Goal: Transaction & Acquisition: Purchase product/service

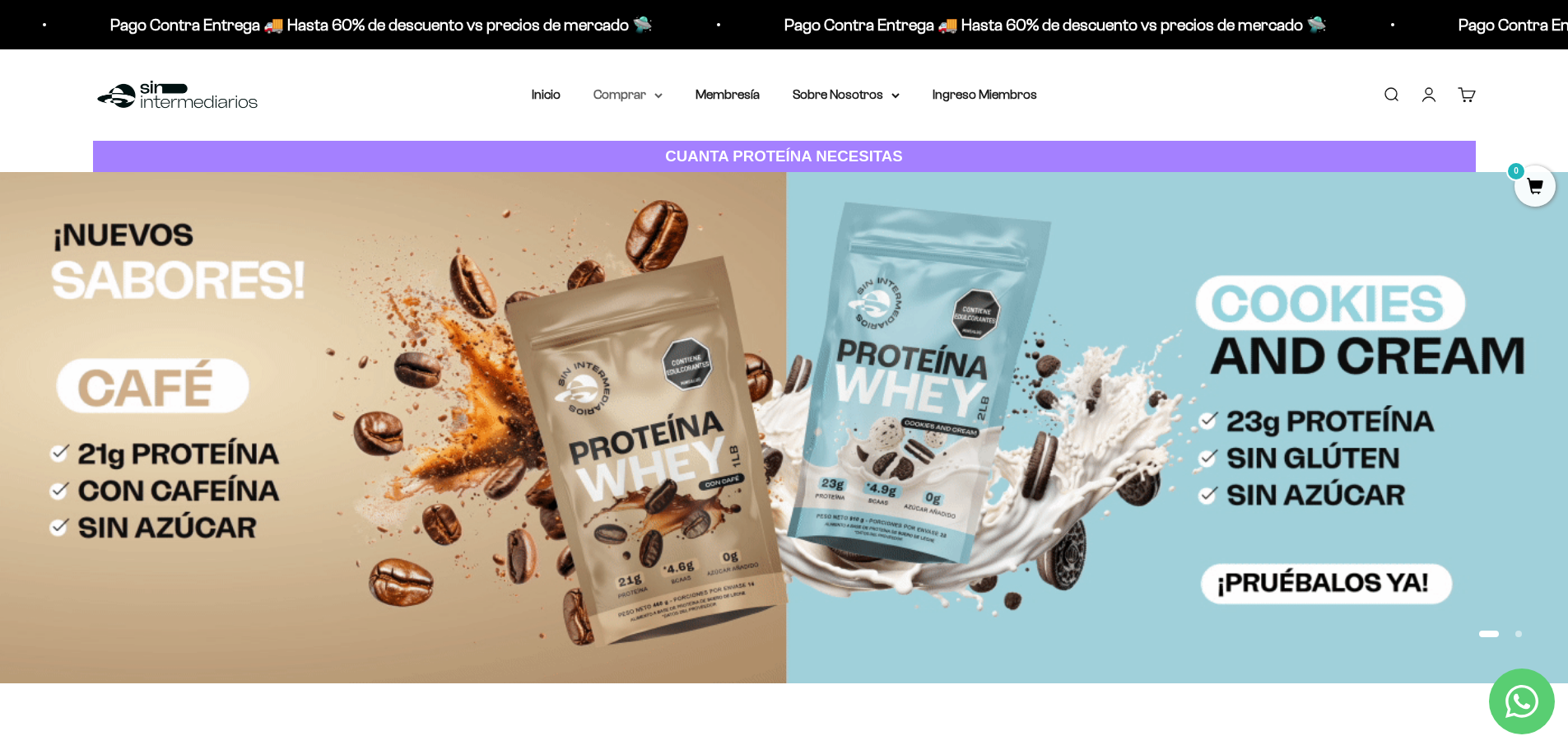
click at [656, 93] on icon at bounding box center [659, 96] width 8 height 6
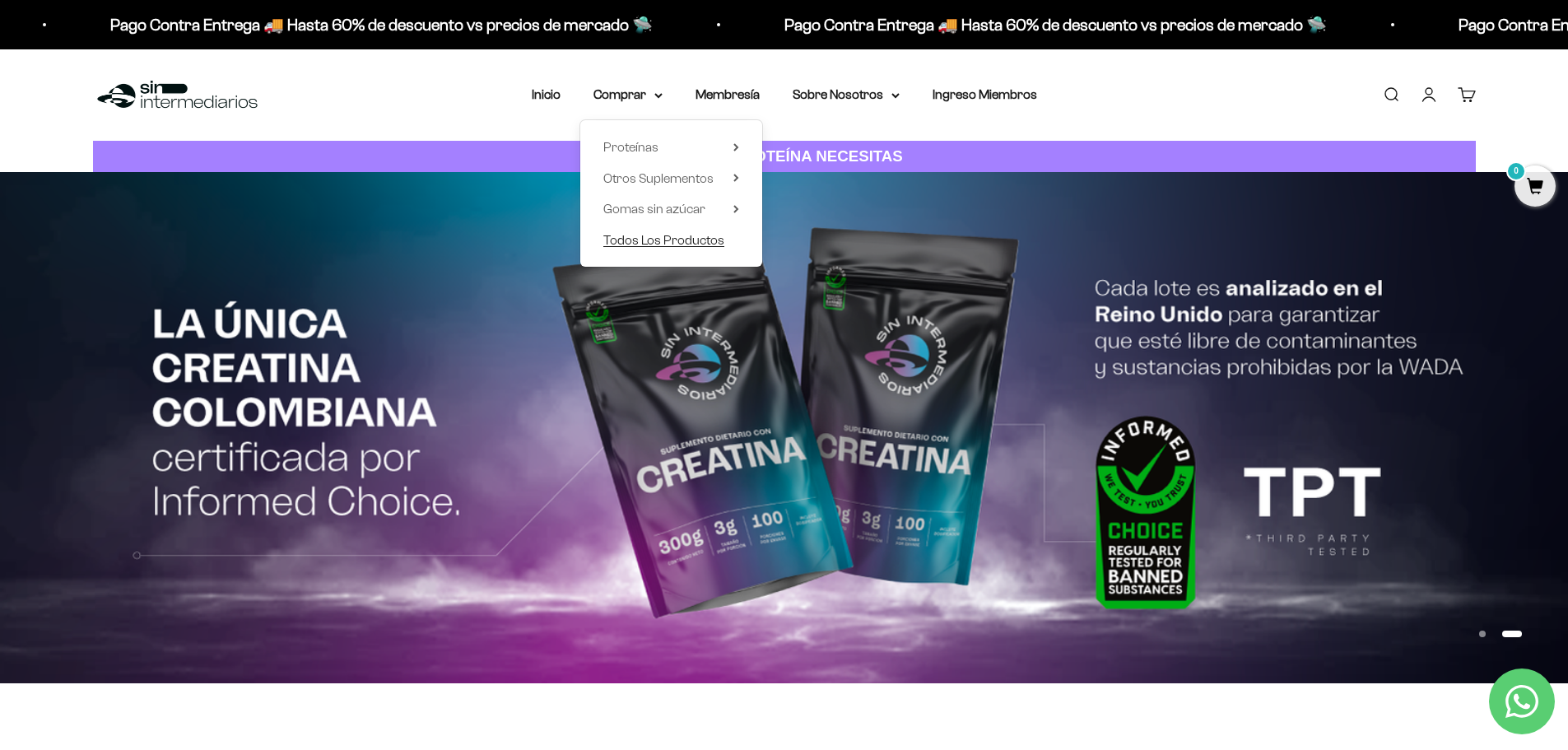
click at [724, 240] on link "Todos Los Productos" at bounding box center [672, 240] width 136 height 22
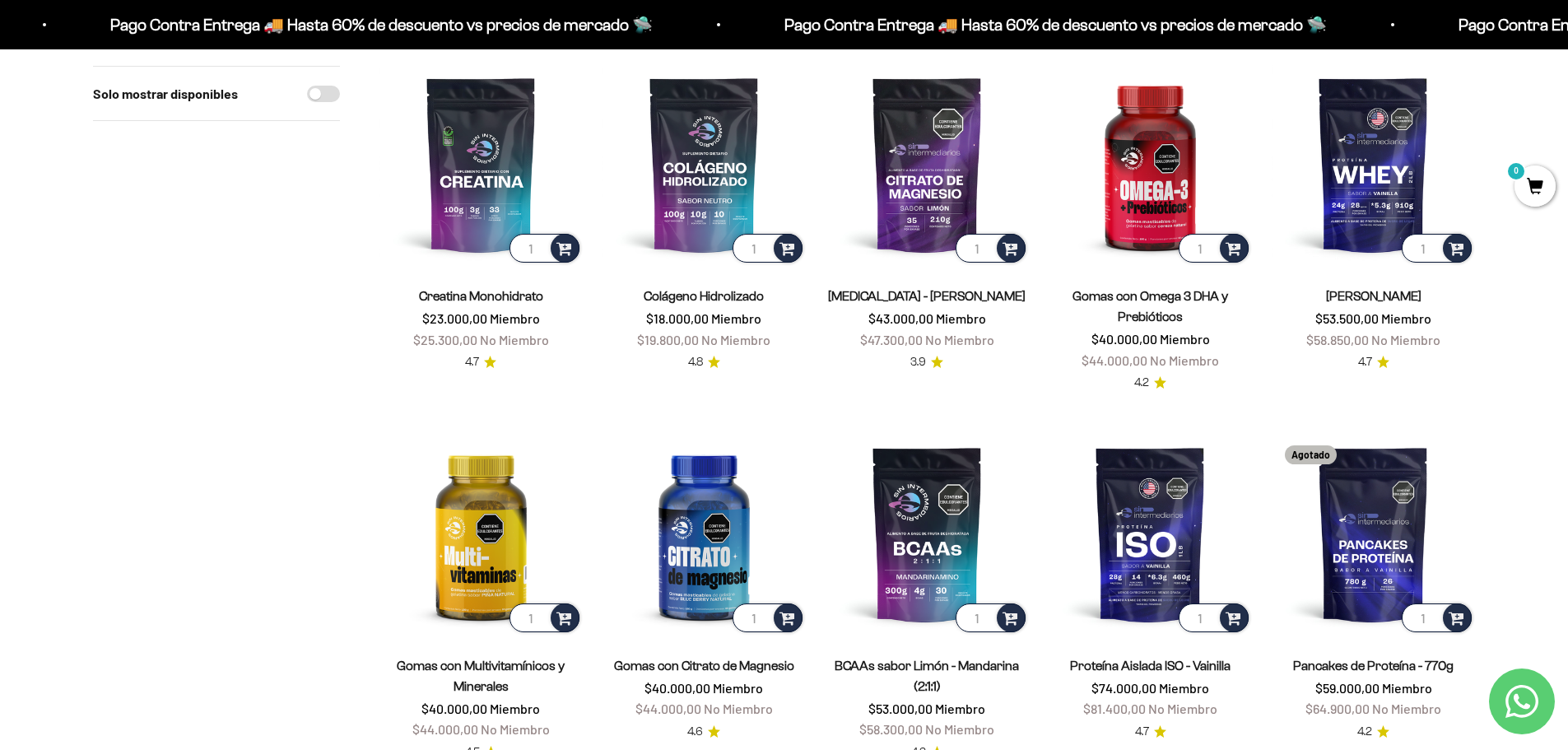
scroll to position [165, 0]
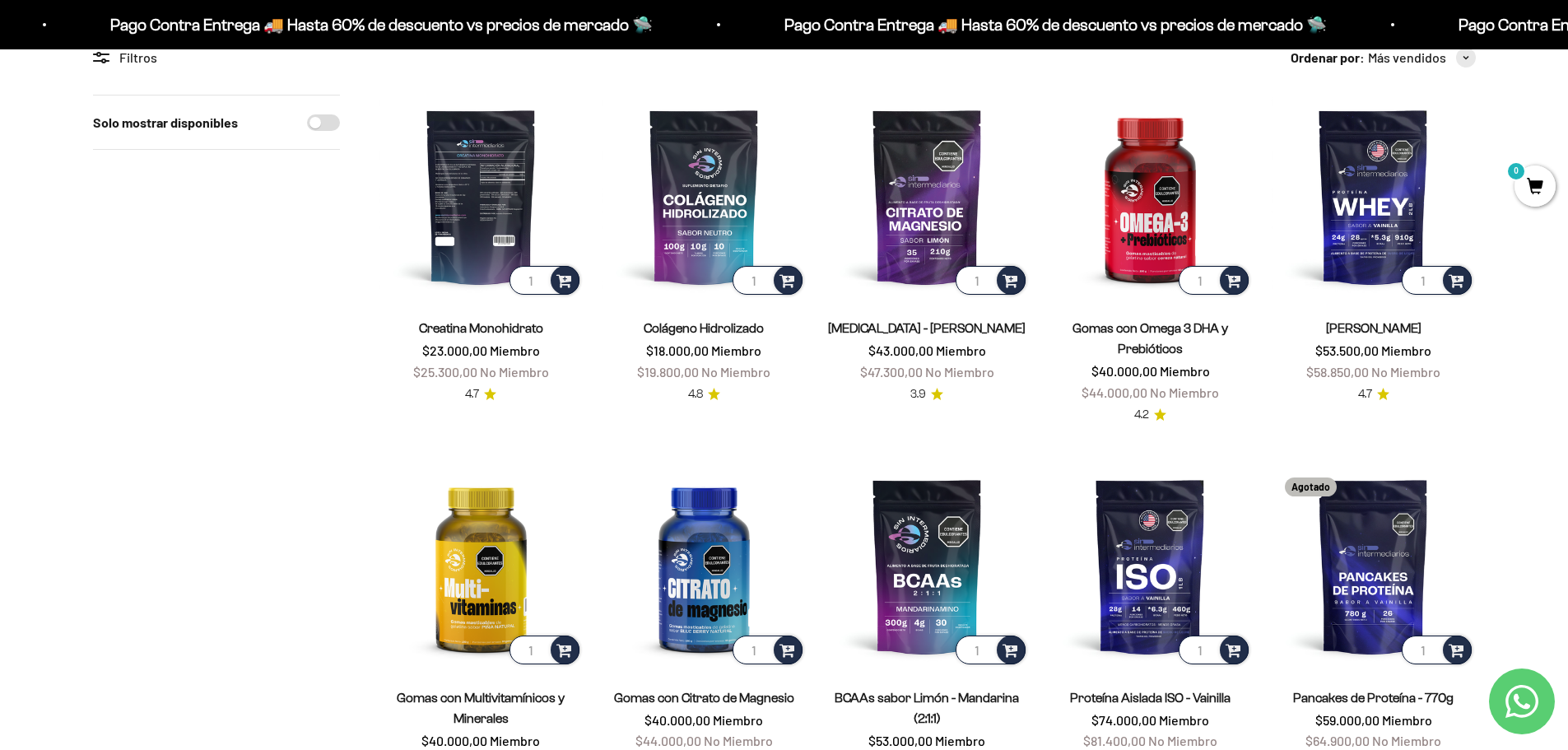
click at [497, 207] on img at bounding box center [481, 196] width 203 height 203
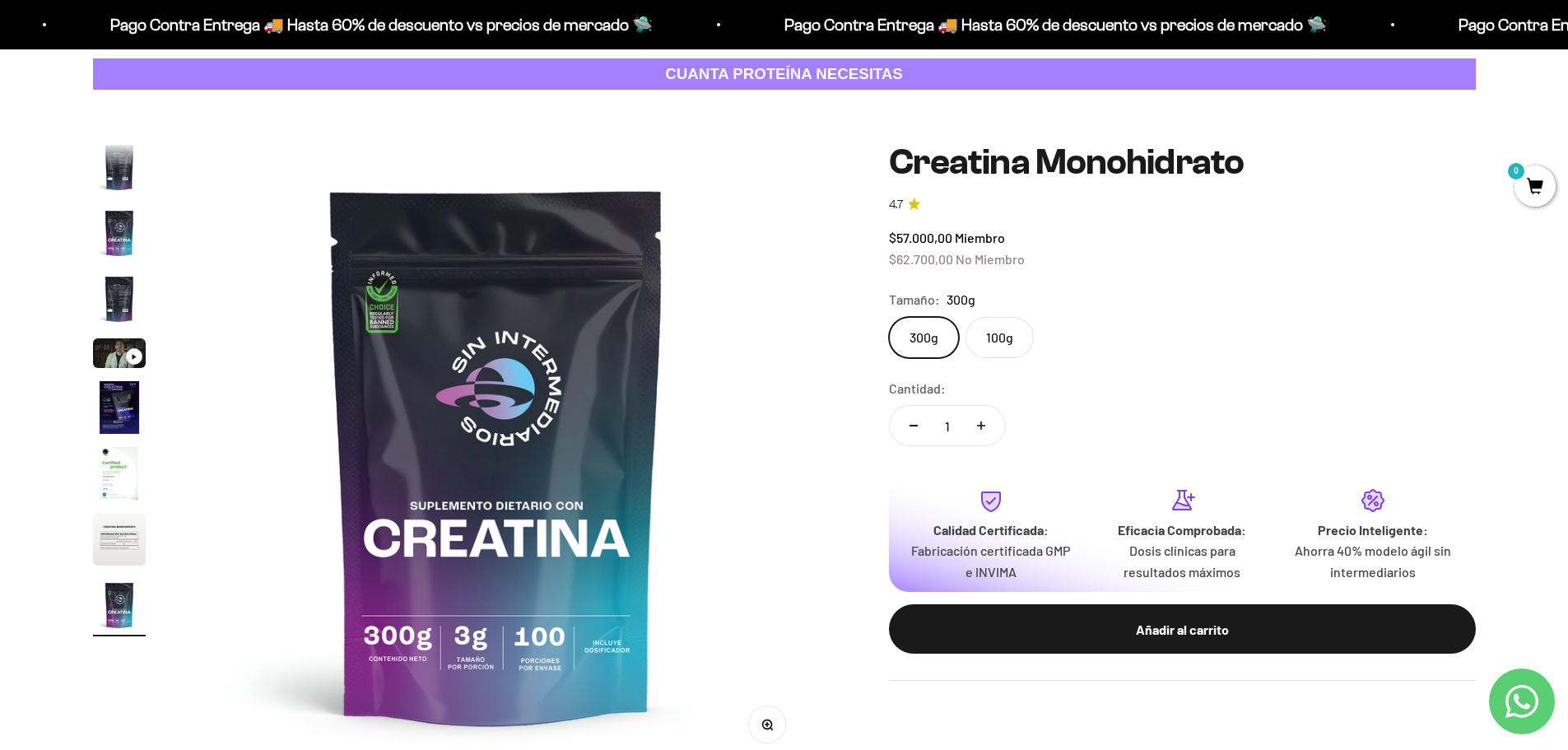
click at [1019, 363] on safe-sticky "Creatina Monohidrato 4.7 $57.000,00 Miembro $62.700,00 No Miembro Calidad de lí…" at bounding box center [1182, 411] width 587 height 538
click at [1005, 339] on label "100g" at bounding box center [999, 337] width 68 height 41
click at [890, 316] on input "100g" at bounding box center [889, 316] width 1 height 1
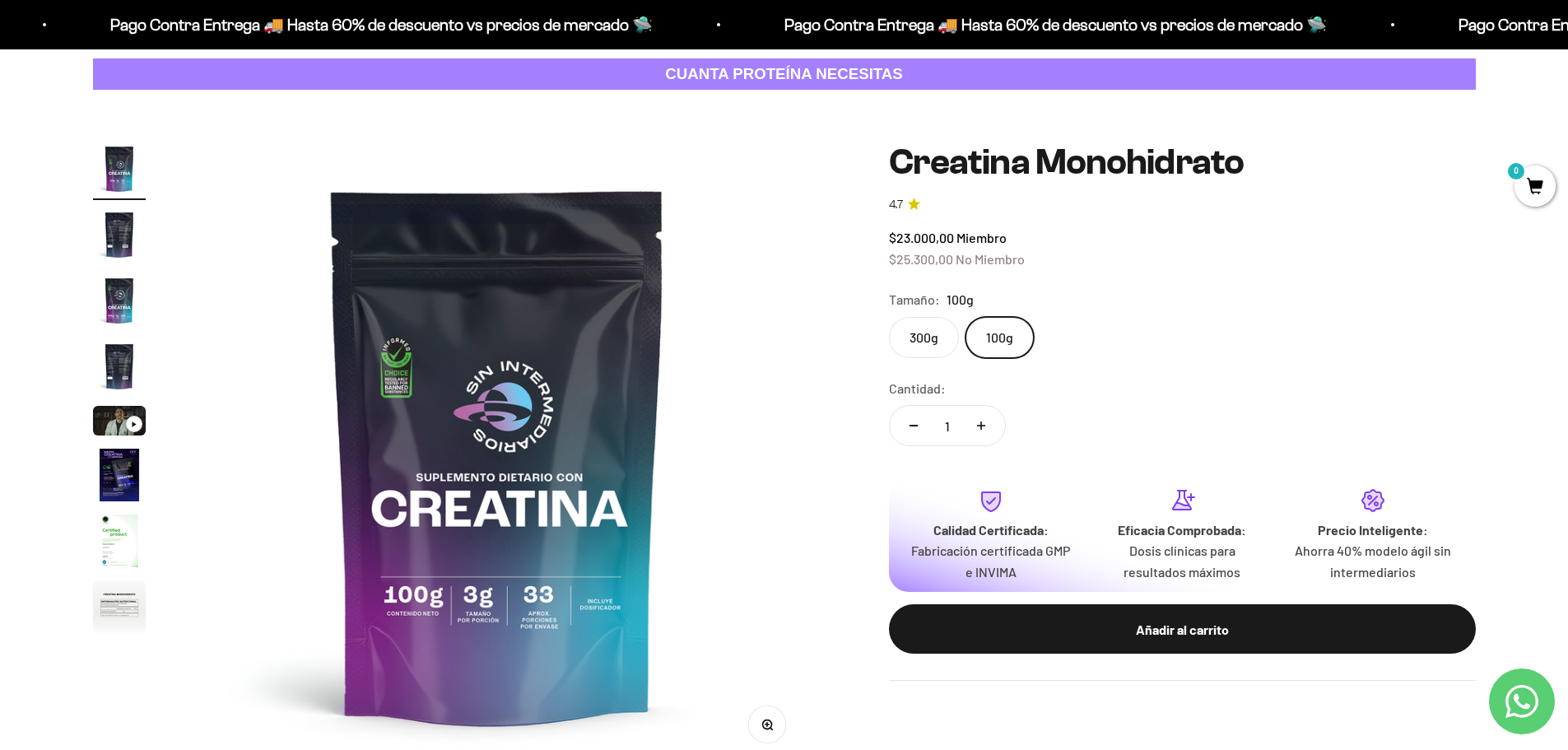
click at [945, 349] on label "300g" at bounding box center [924, 337] width 70 height 41
click at [890, 316] on input "300g" at bounding box center [889, 316] width 1 height 1
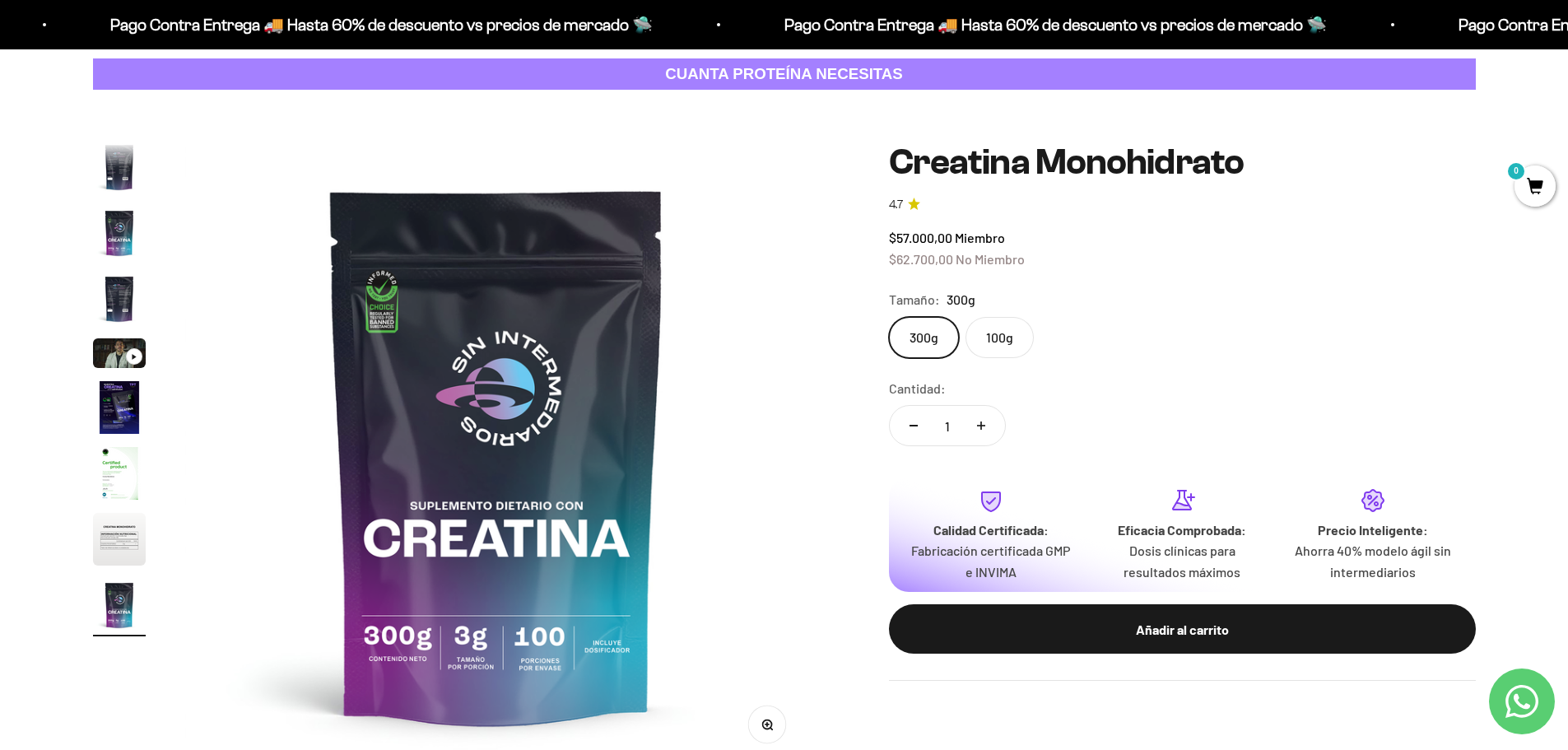
click at [984, 340] on label "100g" at bounding box center [999, 337] width 68 height 41
click at [890, 316] on input "100g" at bounding box center [889, 316] width 1 height 1
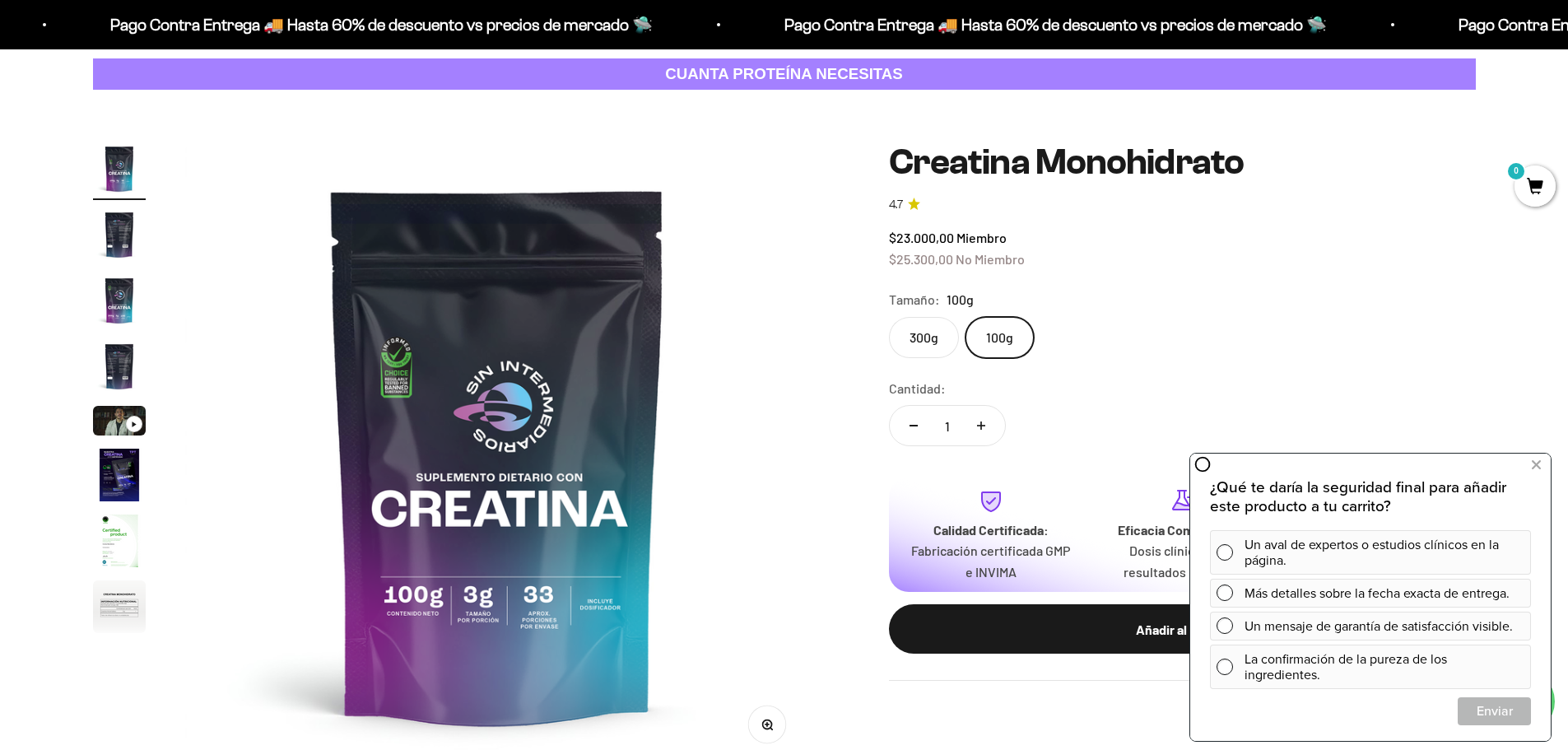
click at [939, 333] on label "300g" at bounding box center [924, 337] width 70 height 41
click at [890, 316] on input "300g" at bounding box center [889, 316] width 1 height 1
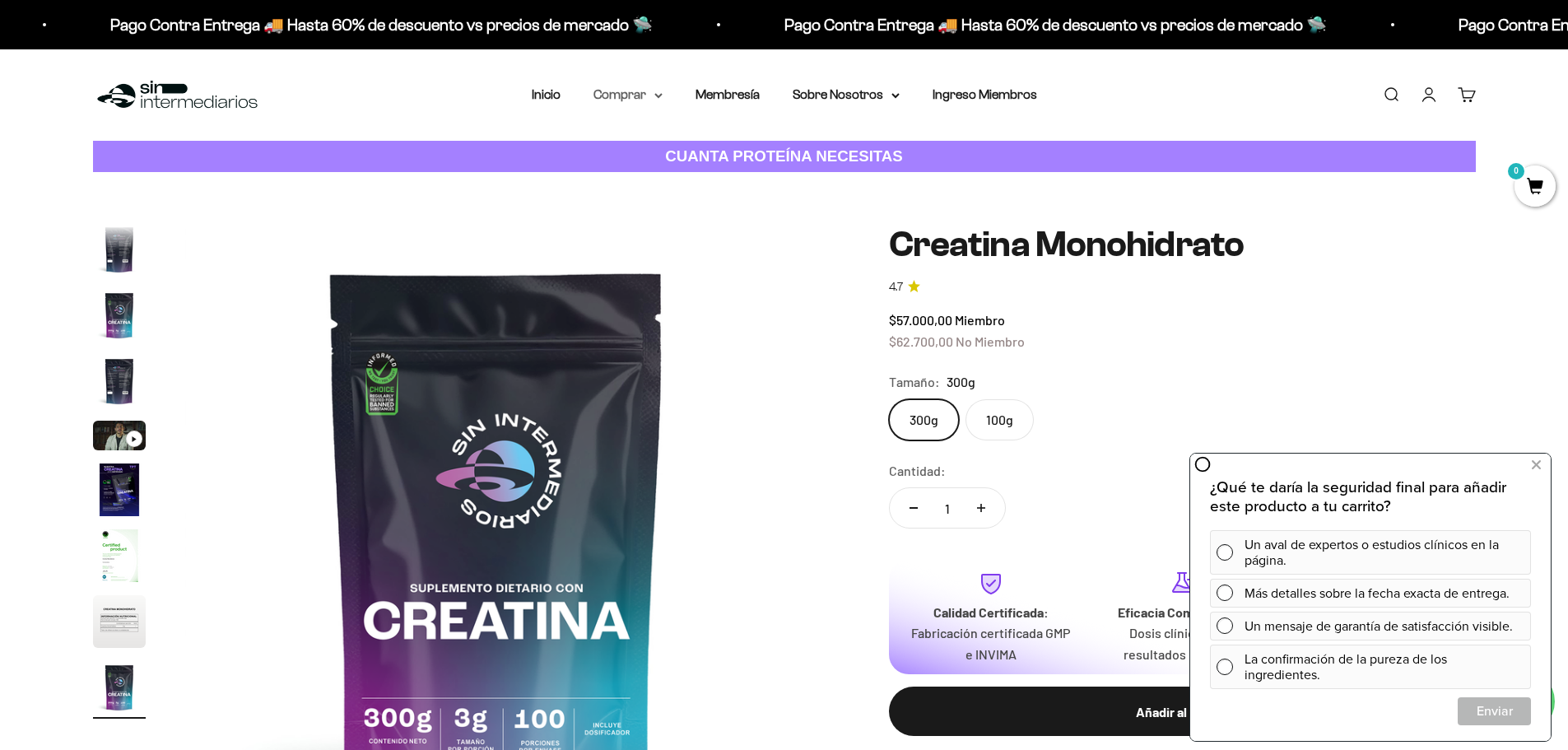
click at [660, 88] on summary "Comprar" at bounding box center [628, 95] width 69 height 22
click at [741, 146] on div "Proteínas Ver Todos Whey Iso Vegan" at bounding box center [672, 193] width 182 height 147
click at [726, 147] on summary "Proteínas" at bounding box center [672, 148] width 136 height 22
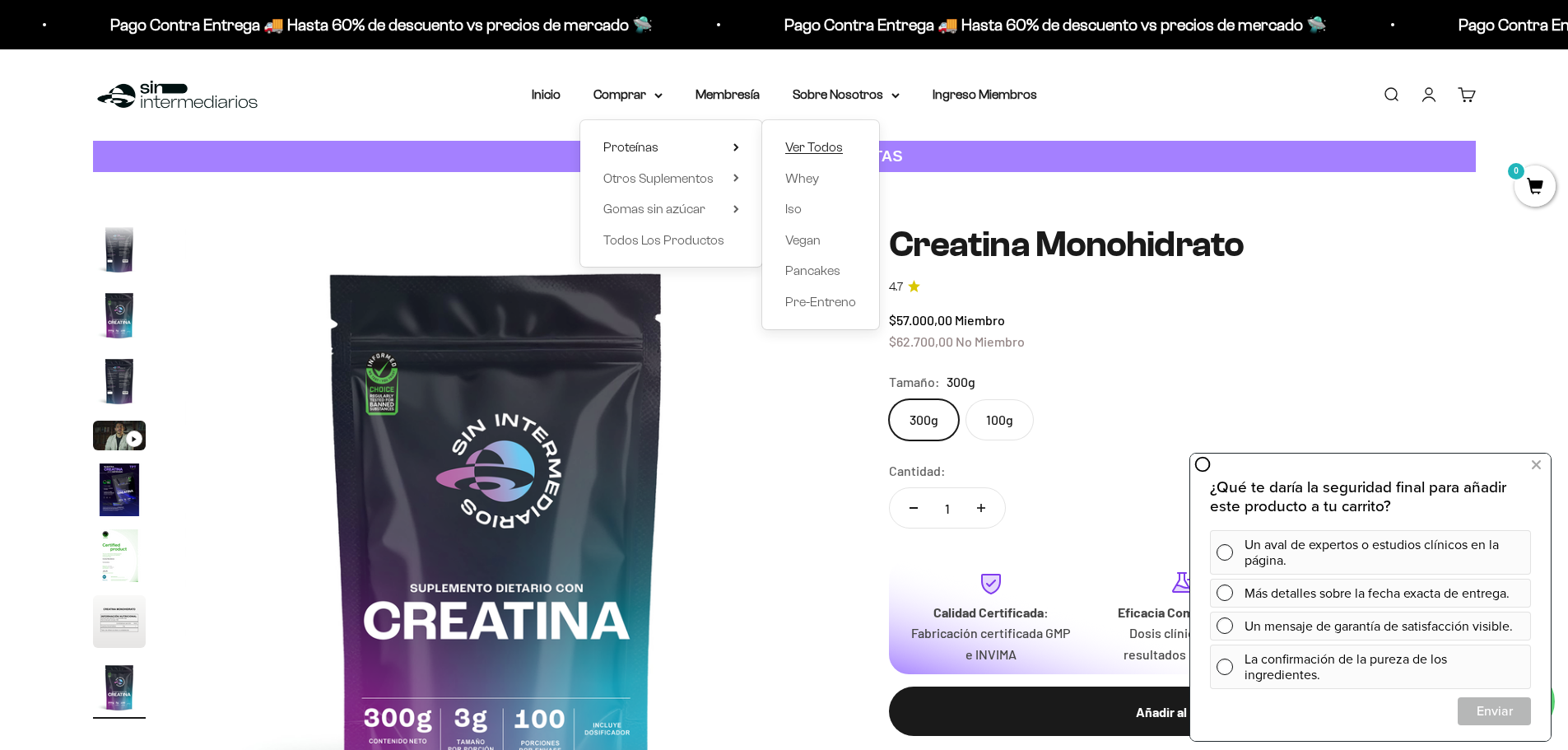
click at [826, 153] on span "Ver Todos" at bounding box center [814, 147] width 57 height 14
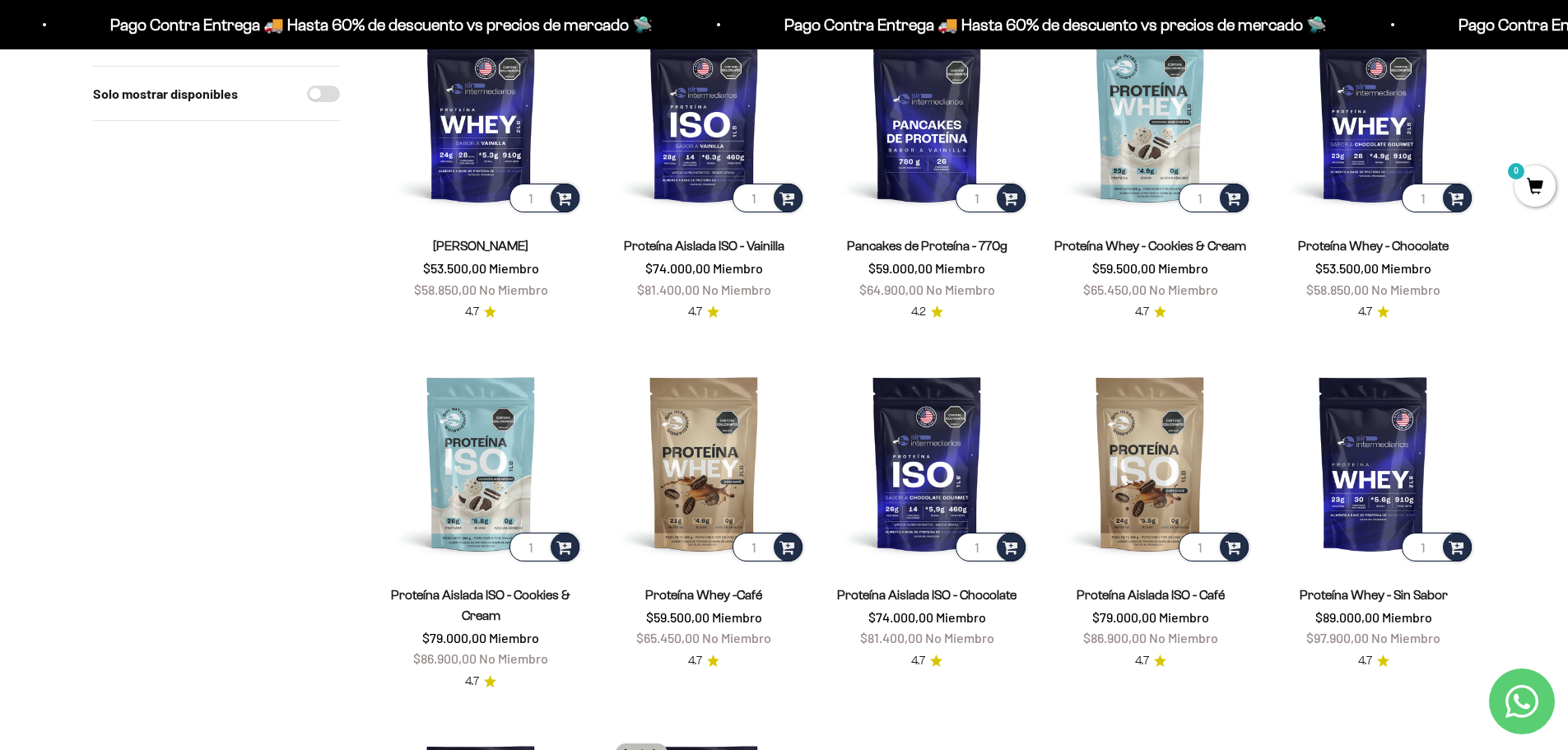
scroll to position [165, 0]
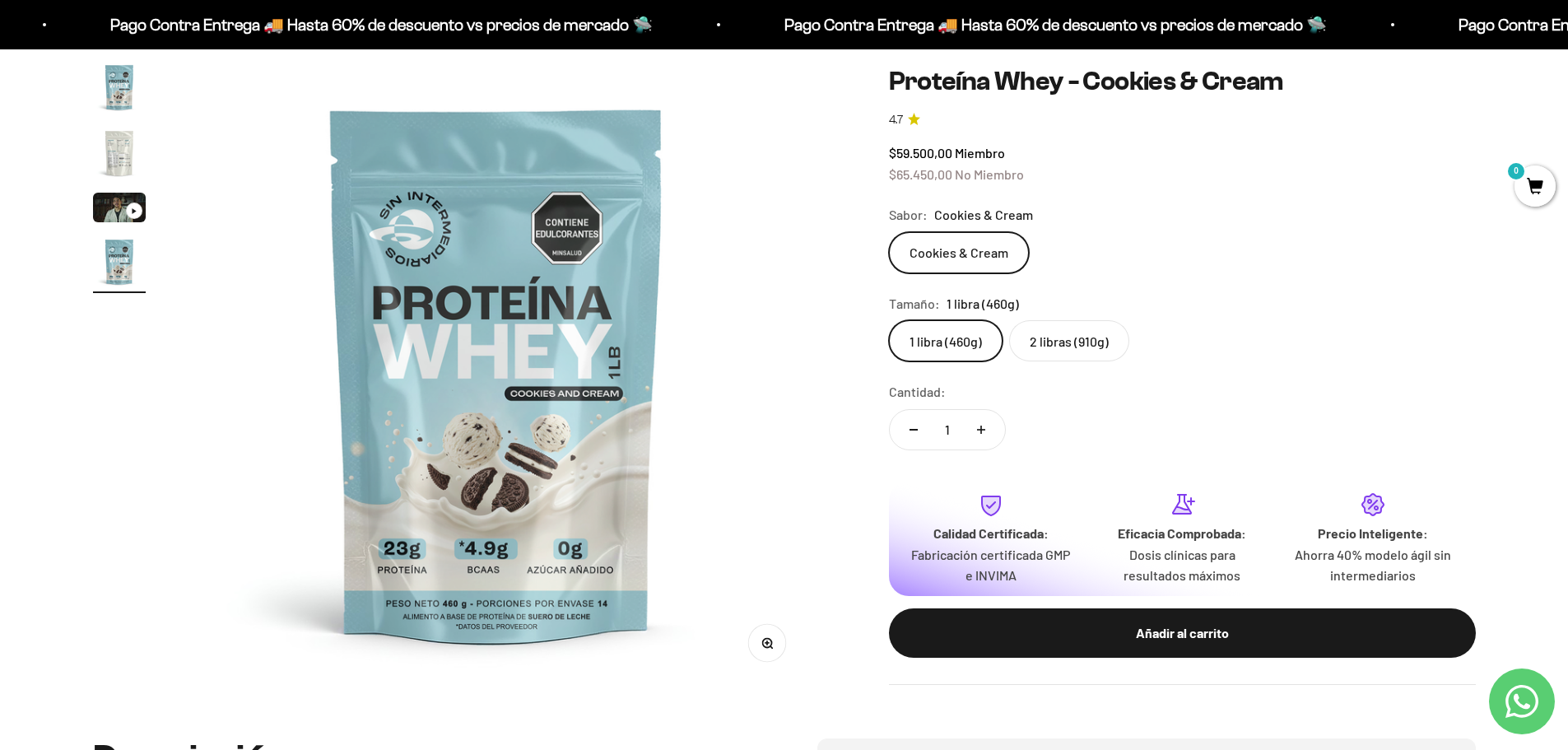
scroll to position [165, 0]
click at [1087, 348] on label "2 libras (910g)" at bounding box center [1070, 341] width 120 height 41
click at [890, 320] on input "2 libras (910g)" at bounding box center [889, 319] width 1 height 1
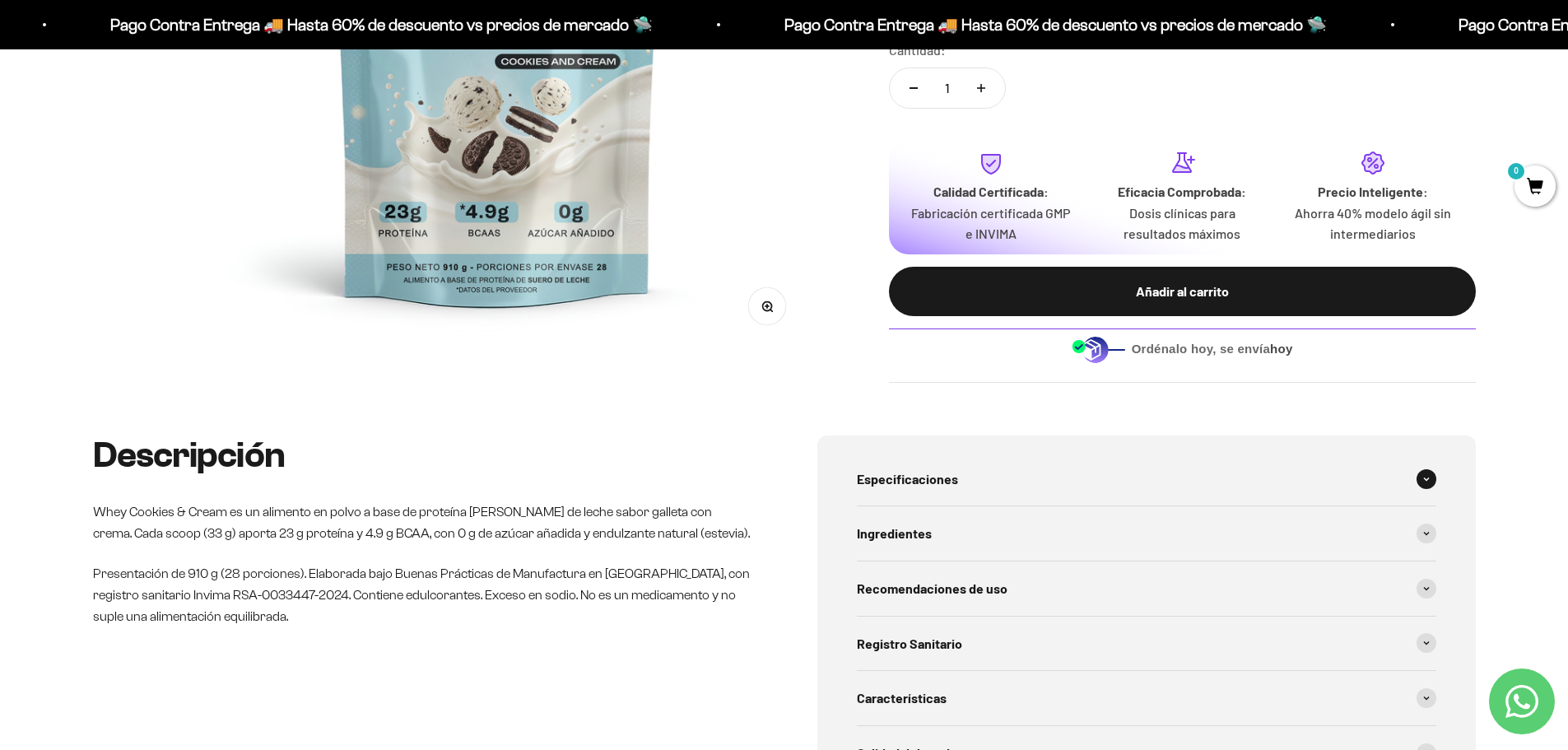
scroll to position [494, 0]
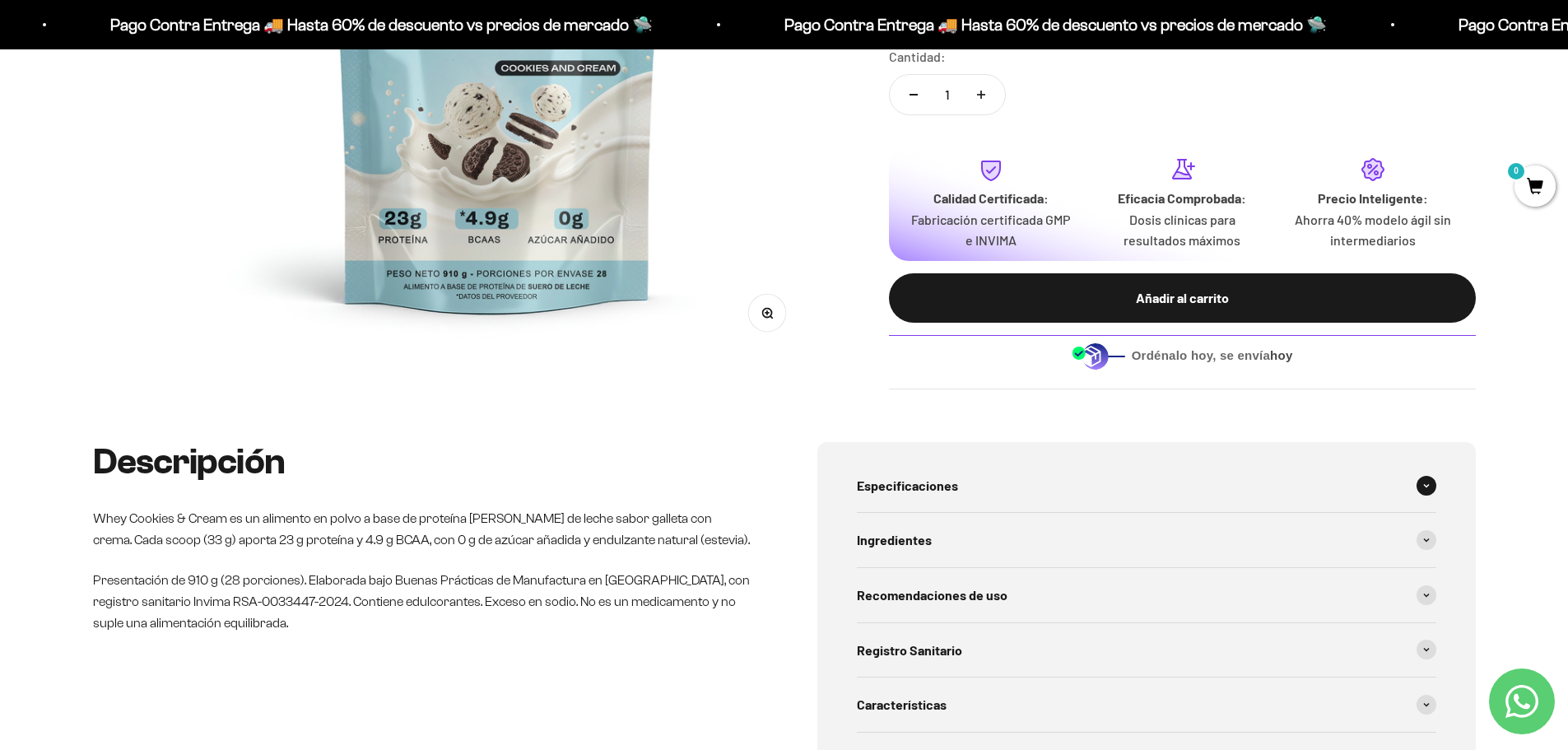
click at [1424, 483] on icon at bounding box center [1427, 485] width 7 height 5
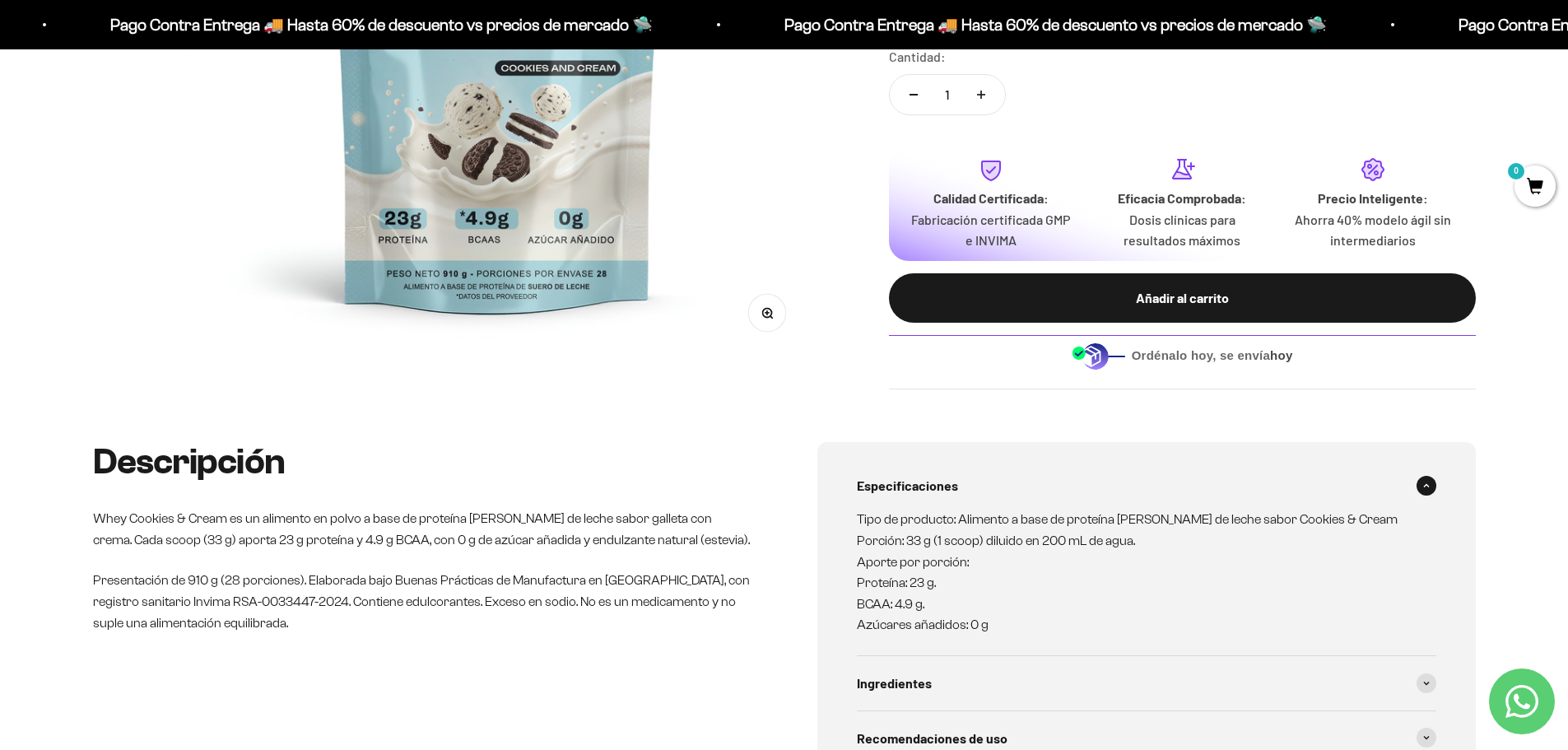
click at [1424, 482] on span at bounding box center [1427, 486] width 20 height 20
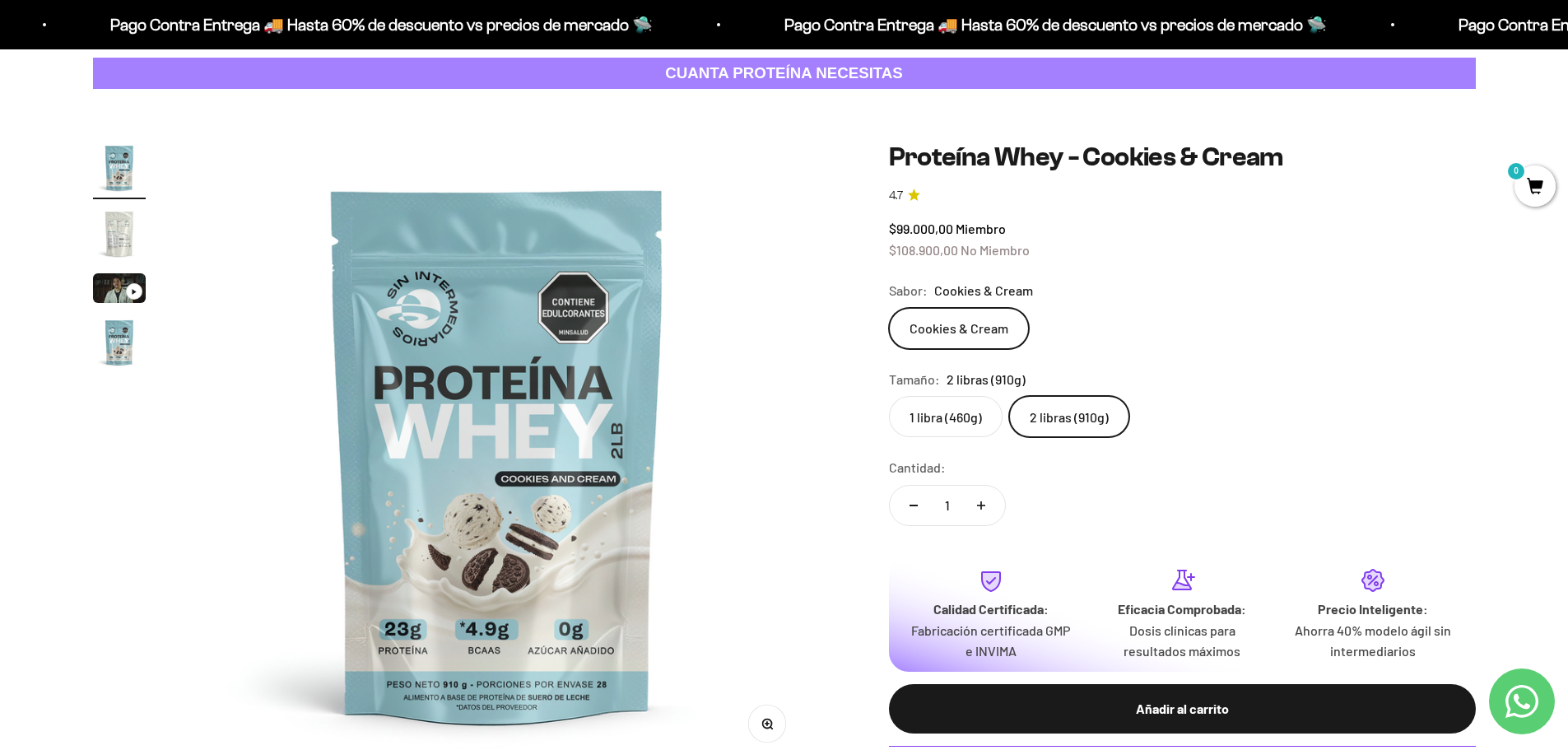
scroll to position [82, 0]
